Goal: Task Accomplishment & Management: Use online tool/utility

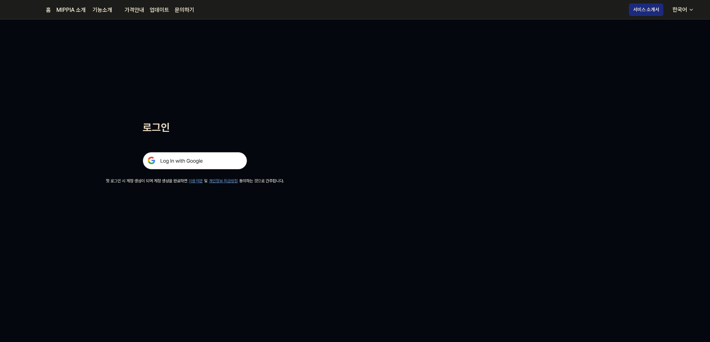
click at [174, 161] on img at bounding box center [195, 160] width 104 height 17
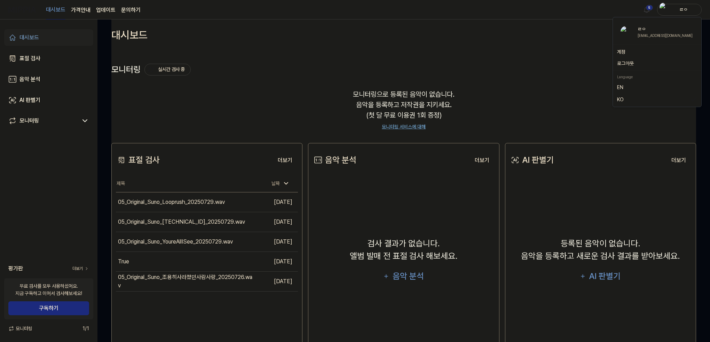
click at [683, 13] on div "ㄹㅇ" at bounding box center [683, 10] width 27 height 8
click at [634, 65] on button "로그아웃" at bounding box center [657, 63] width 80 height 7
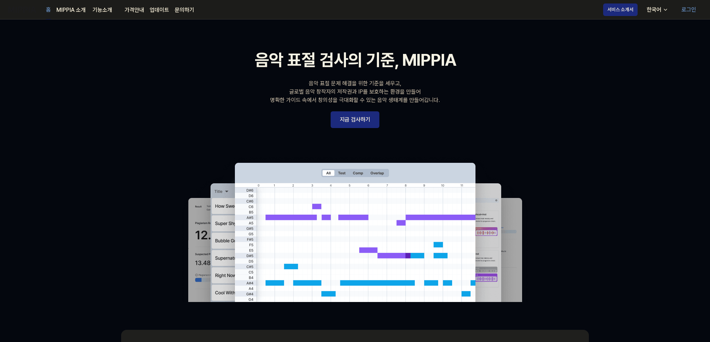
click at [692, 13] on link "로그인" at bounding box center [689, 9] width 26 height 19
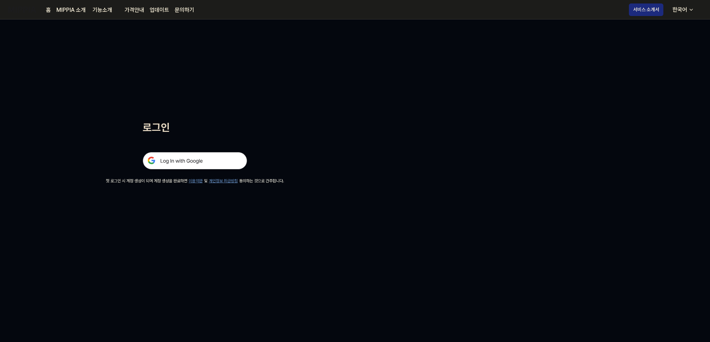
click at [175, 165] on img at bounding box center [195, 160] width 104 height 17
click at [196, 160] on img at bounding box center [195, 160] width 104 height 17
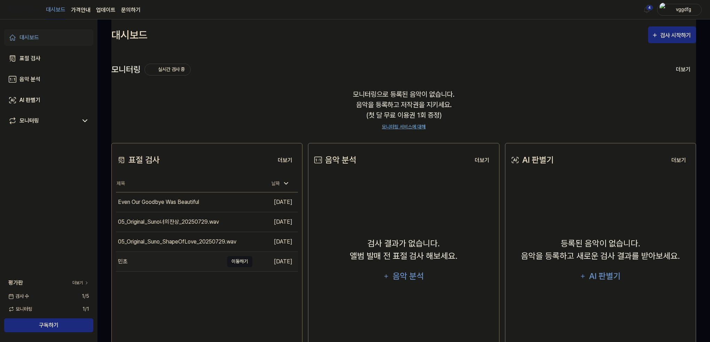
click at [244, 263] on button "이동하기" at bounding box center [239, 261] width 25 height 11
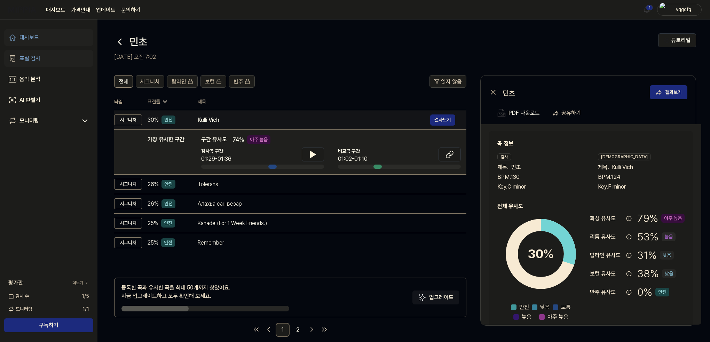
click at [221, 121] on div "Kulli Vich" at bounding box center [314, 120] width 233 height 8
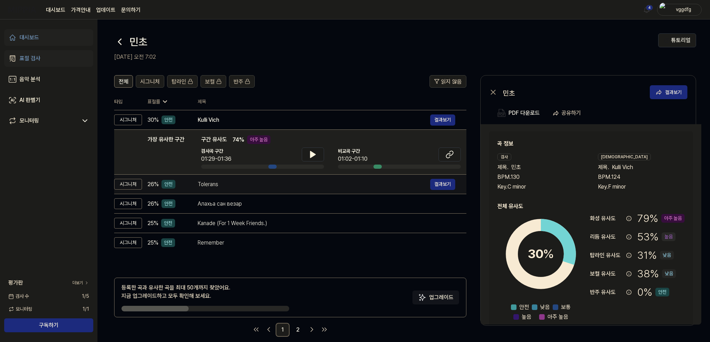
click at [212, 187] on div "Tolerans" at bounding box center [314, 184] width 233 height 8
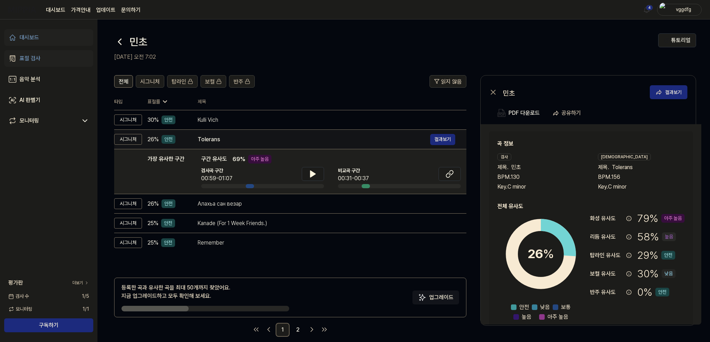
click at [213, 146] on td "Tolerans 결과보기" at bounding box center [327, 139] width 280 height 19
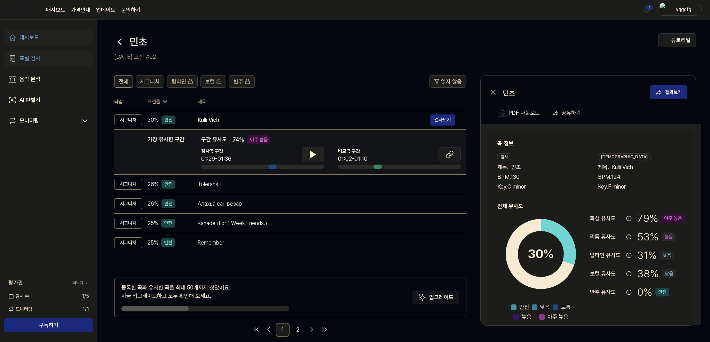
click at [312, 154] on icon at bounding box center [313, 154] width 5 height 6
click at [315, 157] on icon at bounding box center [313, 154] width 8 height 8
click at [453, 157] on icon at bounding box center [450, 154] width 8 height 8
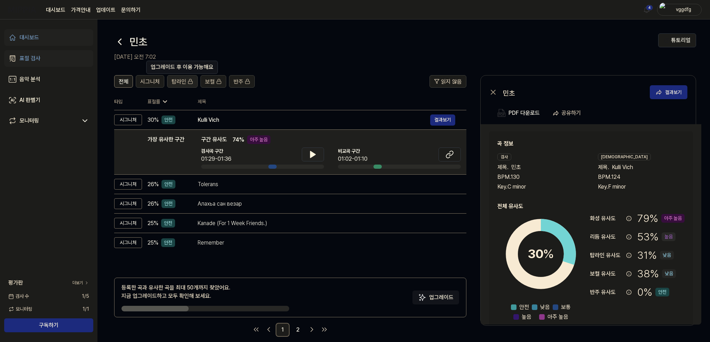
click at [182, 84] on span "탑라인" at bounding box center [179, 82] width 15 height 8
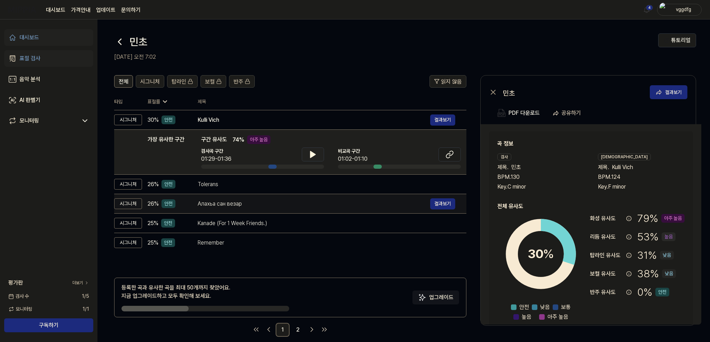
click at [314, 194] on td "Алахьа сан везар 결과보기" at bounding box center [327, 203] width 280 height 19
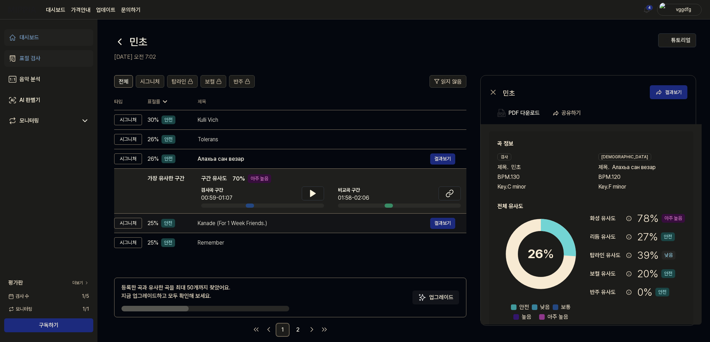
click at [248, 230] on td "Kanade (For 1 Week Friends.) 결과보기" at bounding box center [327, 223] width 280 height 19
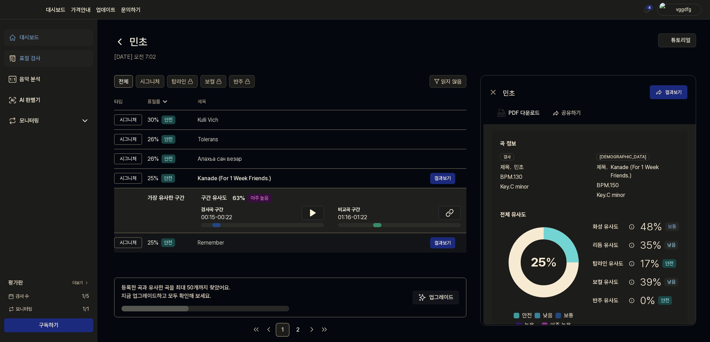
click at [244, 245] on div "Remember" at bounding box center [314, 243] width 233 height 8
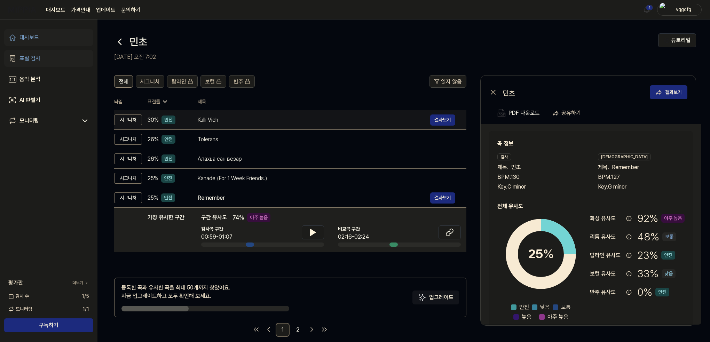
click at [224, 113] on td "Kulli Vich 결과보기" at bounding box center [327, 119] width 280 height 19
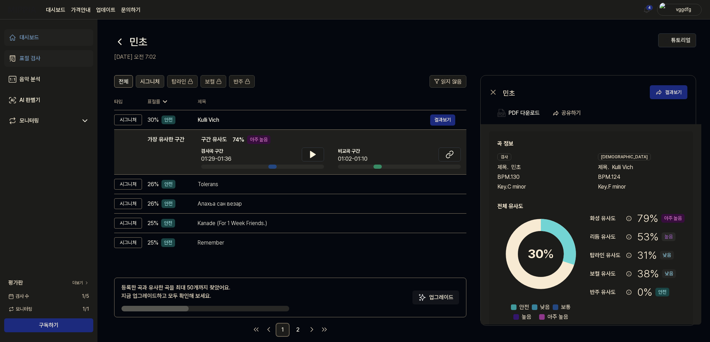
click at [148, 85] on span "시그니처" at bounding box center [149, 82] width 19 height 8
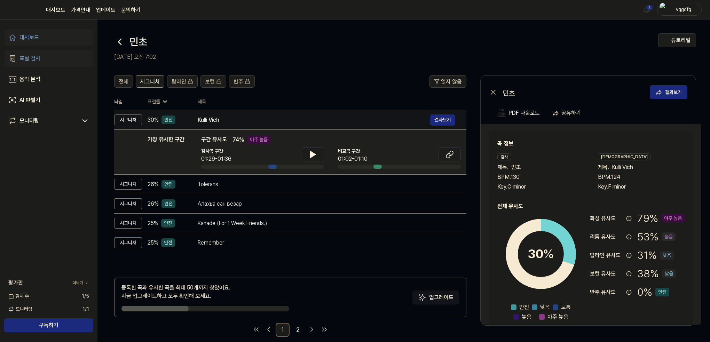
click at [225, 119] on div "Kulli Vich" at bounding box center [314, 120] width 233 height 8
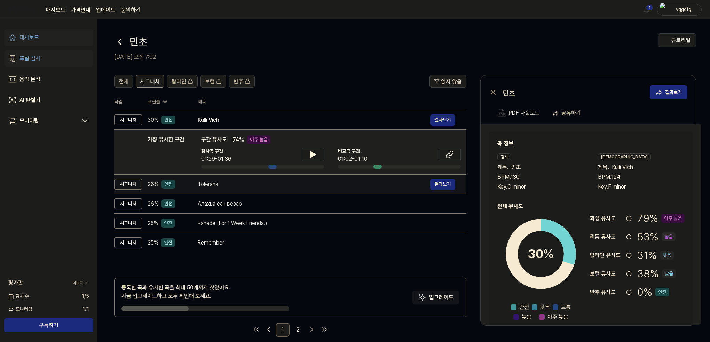
click at [223, 184] on div "Tolerans" at bounding box center [314, 184] width 233 height 8
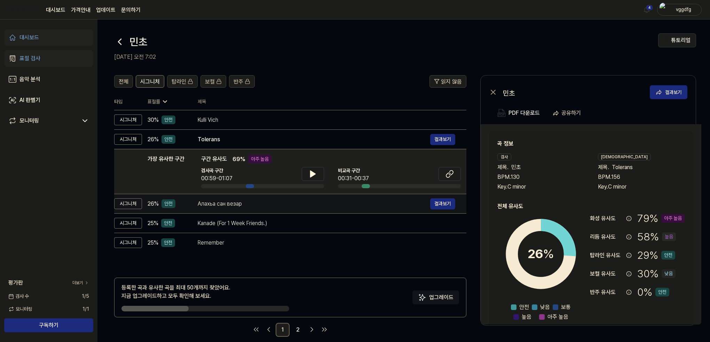
click at [233, 207] on div "Алахьа сан везар" at bounding box center [314, 204] width 233 height 8
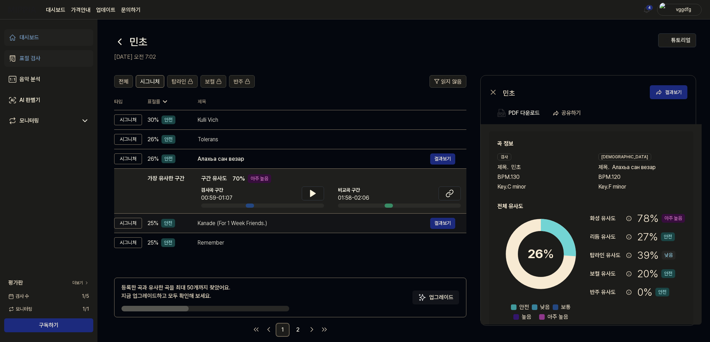
click at [240, 229] on td "Kanade (For 1 Week Friends.) 결과보기" at bounding box center [327, 223] width 280 height 19
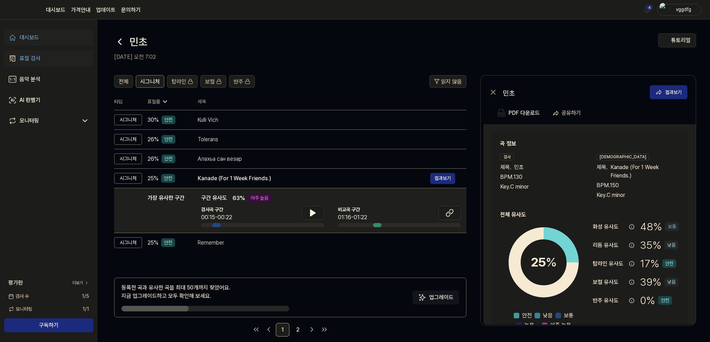
click at [250, 256] on div "전체 시그니처 탑라인 보컬 반주 읽지 않음 전체 시그니처 탑라인 보컬 반주 타입 표절률 제목 표절률 읽지 않음 시그니처 30 % 안전 Kull…" at bounding box center [290, 206] width 352 height 262
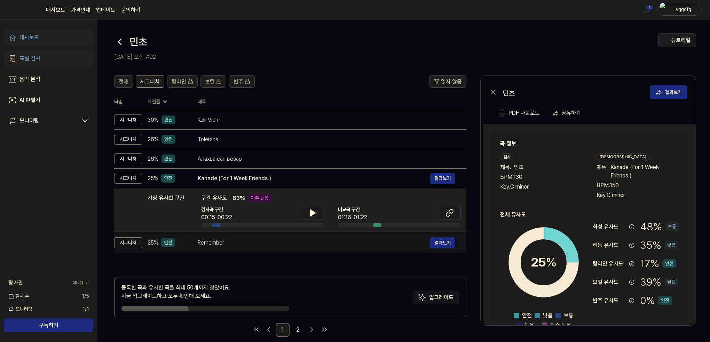
click at [246, 246] on div "Remember" at bounding box center [314, 243] width 233 height 8
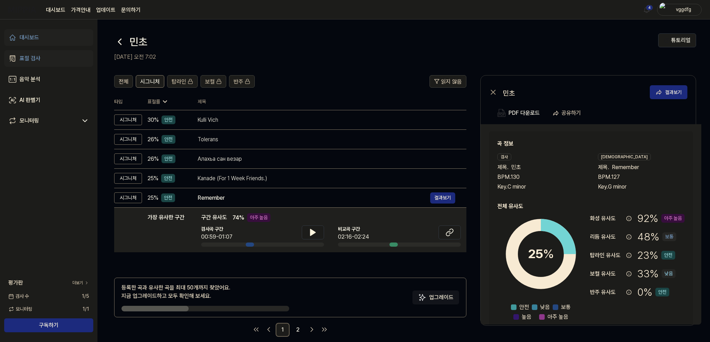
click at [38, 57] on div "표절 검사" at bounding box center [29, 58] width 21 height 8
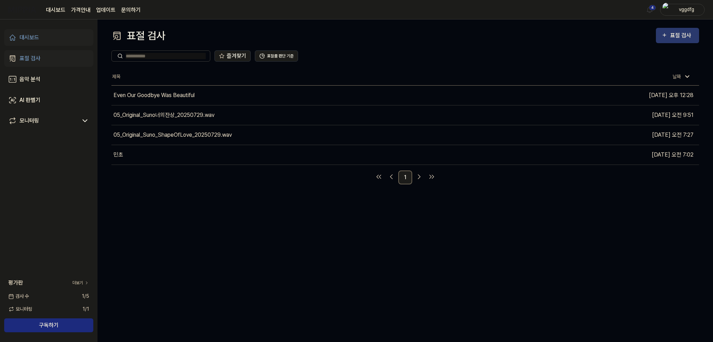
click at [672, 34] on div "표절 검사" at bounding box center [681, 35] width 23 height 9
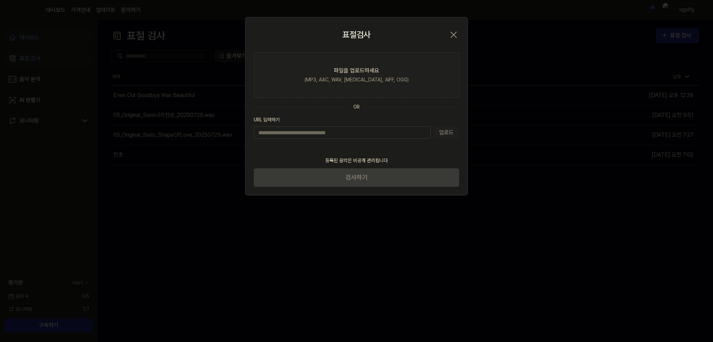
click at [353, 138] on input "URL 입력하기" at bounding box center [342, 132] width 177 height 13
click at [452, 134] on div "업로드" at bounding box center [356, 132] width 205 height 13
click at [391, 132] on input "URL 입력하기" at bounding box center [342, 132] width 177 height 13
click at [360, 75] on label "파일을 업로드하세요 (MP3, AAC, WAV, FLAC, AIFF, OGG)" at bounding box center [356, 75] width 205 height 46
click at [0, 0] on input "파일을 업로드하세요 (MP3, AAC, WAV, FLAC, AIFF, OGG)" at bounding box center [0, 0] width 0 height 0
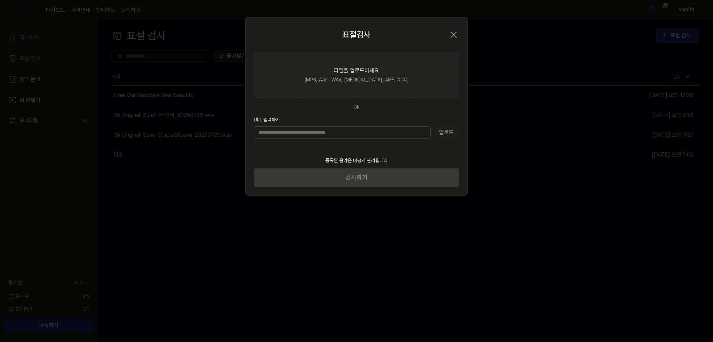
click at [362, 72] on div "파일을 업로드하세요" at bounding box center [356, 70] width 45 height 8
click at [0, 0] on input "파일을 업로드하세요 (MP3, AAC, WAV, FLAC, AIFF, OGG)" at bounding box center [0, 0] width 0 height 0
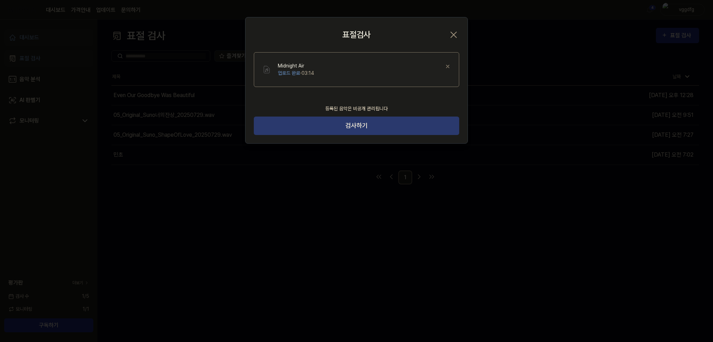
click at [369, 125] on button "검사하기" at bounding box center [356, 126] width 205 height 18
